Goal: Find specific page/section: Find specific page/section

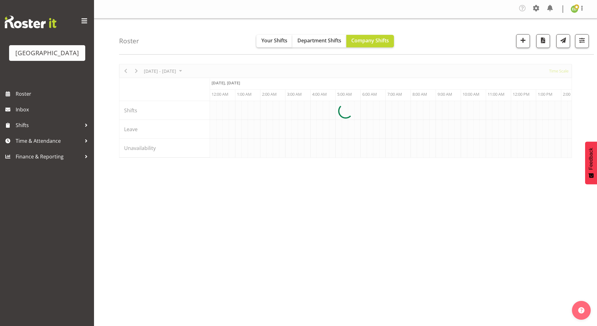
scroll to position [0, 602]
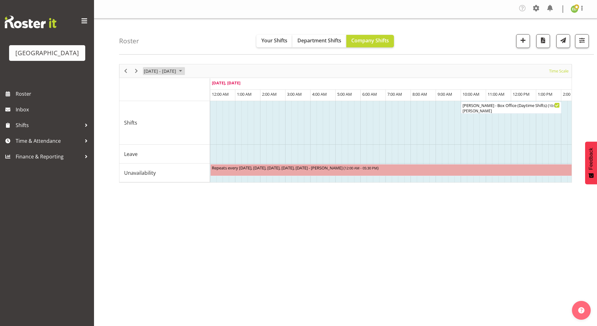
click at [184, 72] on span "September 01 - 07, 2025" at bounding box center [181, 71] width 8 height 8
click at [214, 233] on div "[DATE] - [DATE] [DATE] Timeline Day Timeline Week Timeline Fortnight Timeline M…" at bounding box center [358, 184] width 478 height 251
click at [418, 283] on div "[DATE] - [DATE] [DATE] Timeline Day Timeline Week Timeline Fortnight Timeline M…" at bounding box center [358, 184] width 478 height 251
click at [350, 268] on div "[DATE] - [DATE] [DATE] Timeline Day Timeline Week Timeline Fortnight Timeline M…" at bounding box center [358, 184] width 478 height 251
click at [583, 42] on span "button" at bounding box center [582, 40] width 8 height 8
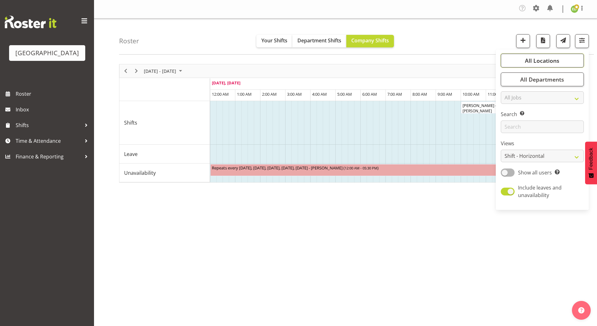
click at [555, 57] on span "All Locations" at bounding box center [542, 61] width 34 height 8
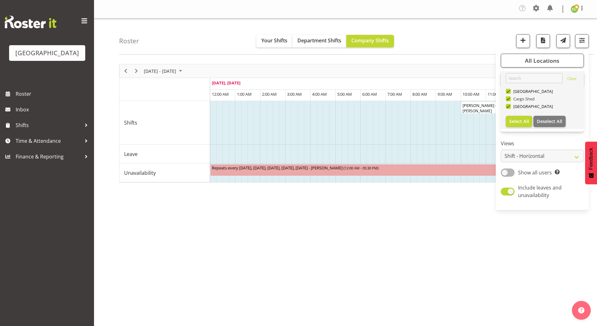
click at [511, 99] on span at bounding box center [508, 98] width 5 height 5
click at [510, 99] on input "Cargo Shed" at bounding box center [508, 99] width 4 height 4
checkbox input "false"
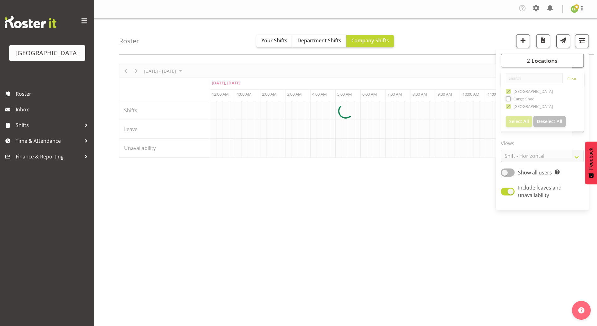
scroll to position [0, 602]
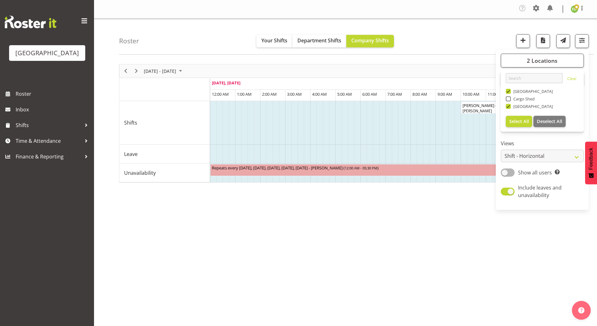
click at [508, 92] on span at bounding box center [508, 91] width 5 height 5
click at [508, 92] on input "[GEOGRAPHIC_DATA]" at bounding box center [508, 91] width 4 height 4
checkbox input "false"
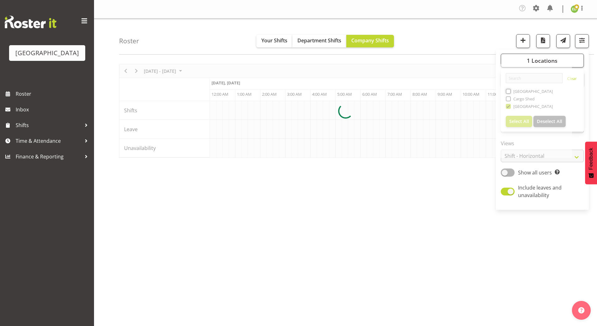
scroll to position [0, 602]
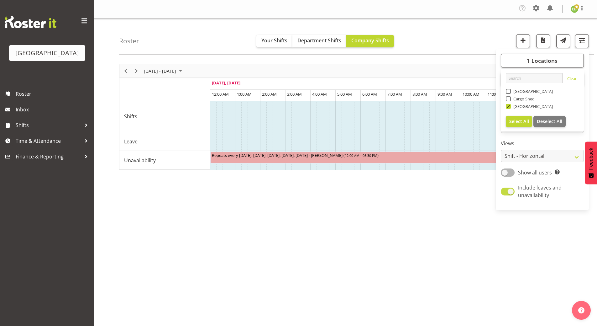
click at [506, 193] on span at bounding box center [508, 192] width 14 height 8
click at [505, 193] on input "Include leaves and unavailability" at bounding box center [503, 191] width 4 height 4
checkbox input "false"
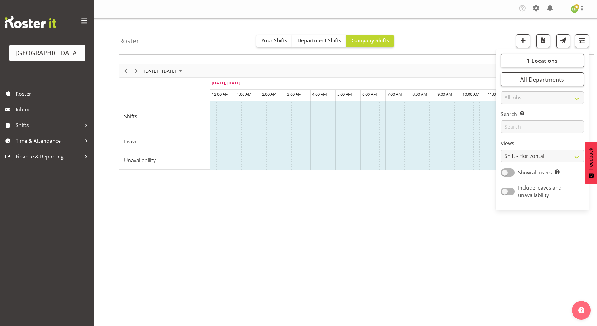
click at [469, 238] on div "[DATE] - [DATE] [DATE] Timeline Day Timeline Week Timeline Fortnight Timeline M…" at bounding box center [358, 184] width 478 height 251
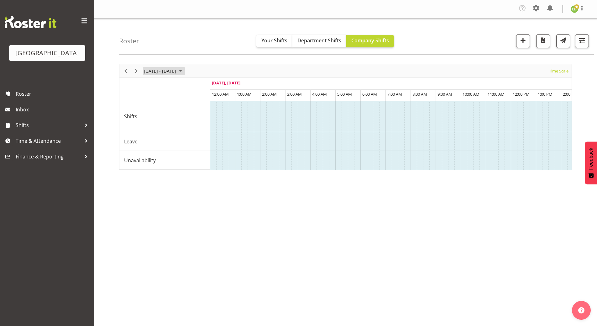
click at [184, 68] on span "September 01 - 07, 2025" at bounding box center [181, 71] width 8 height 8
click at [149, 118] on span "8" at bounding box center [150, 118] width 9 height 9
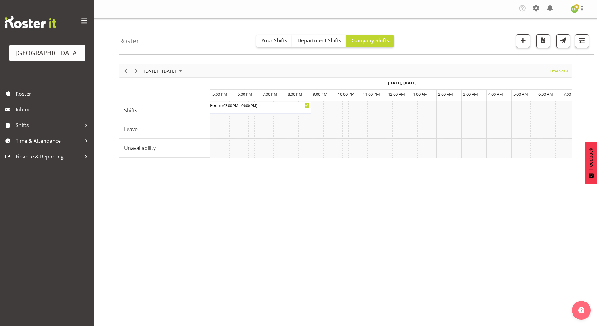
scroll to position [0, 343]
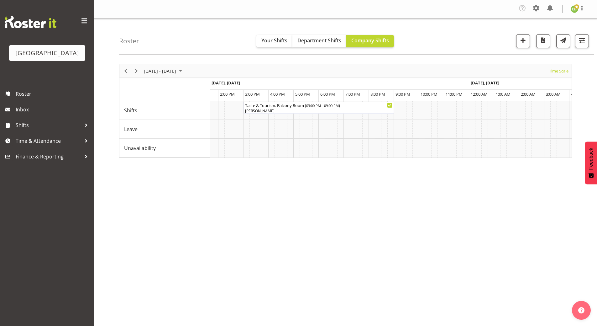
click at [262, 192] on div "[DATE] - [DATE] [DATE] Timeline Day Timeline Week Timeline Fortnight Timeline M…" at bounding box center [358, 184] width 478 height 251
click at [291, 203] on div "[DATE] - [DATE] [DATE] Timeline Day Timeline Week Timeline Fortnight Timeline M…" at bounding box center [358, 184] width 478 height 251
